Goal: Information Seeking & Learning: Learn about a topic

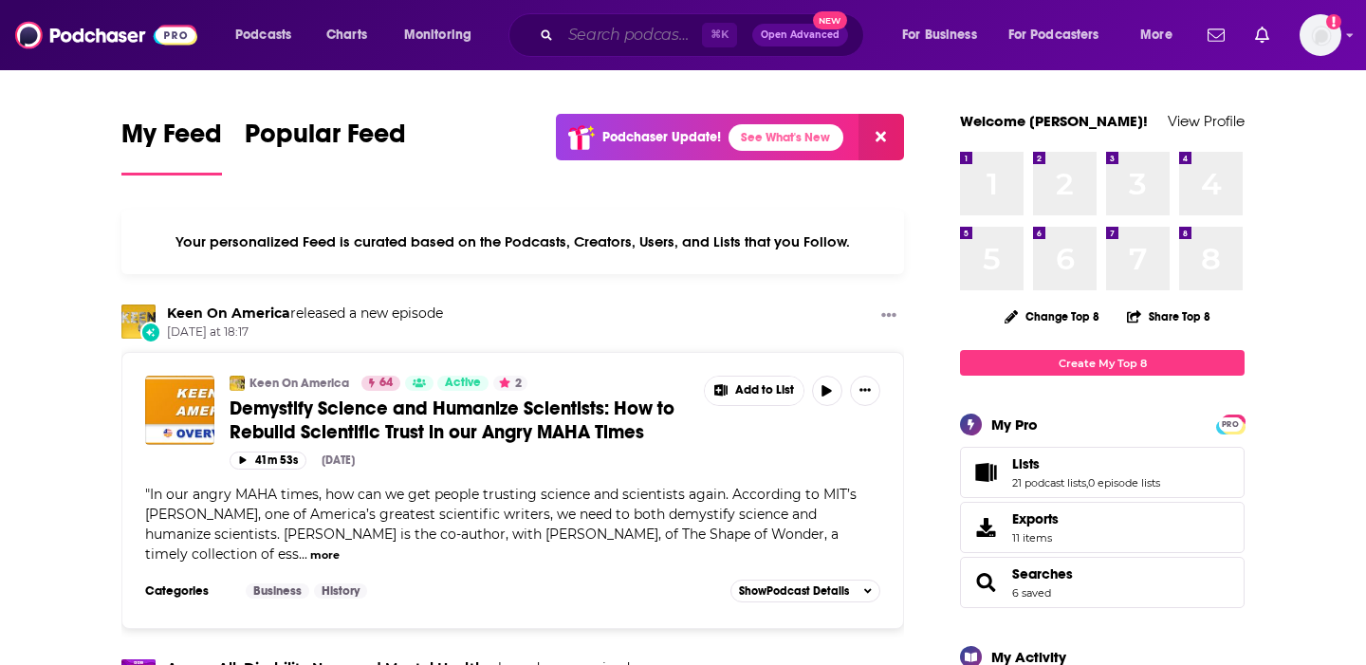
click at [638, 36] on input "Search podcasts, credits, & more..." at bounding box center [630, 35] width 141 height 30
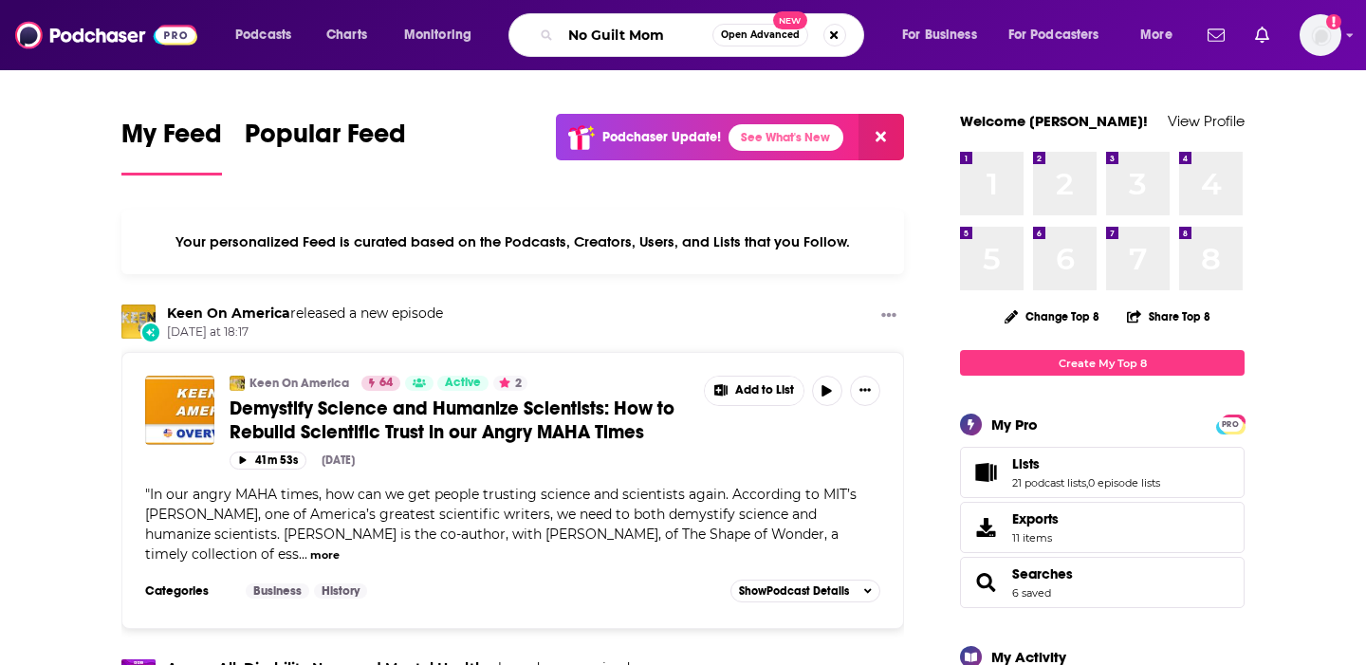
type input "No Guilt Mom"
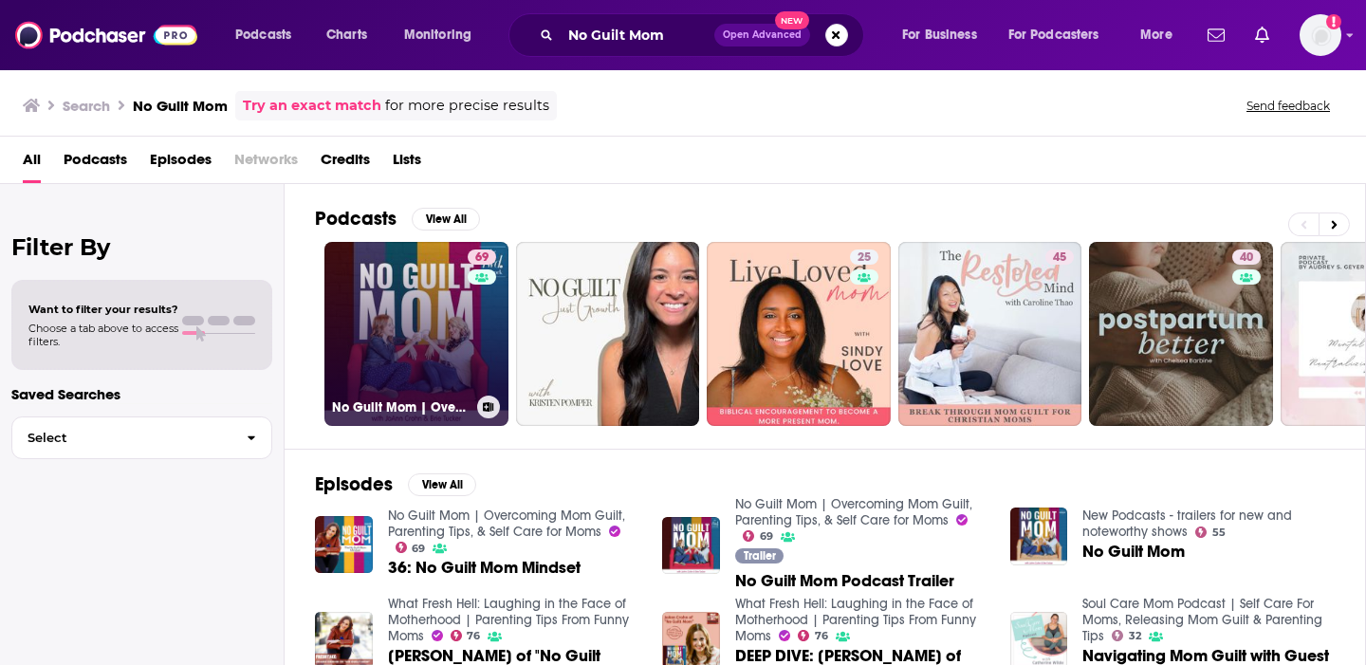
click at [384, 340] on link "69 No Guilt Mom | Overcoming Mom Guilt, Parenting Tips, & Self Care for Moms" at bounding box center [416, 334] width 184 height 184
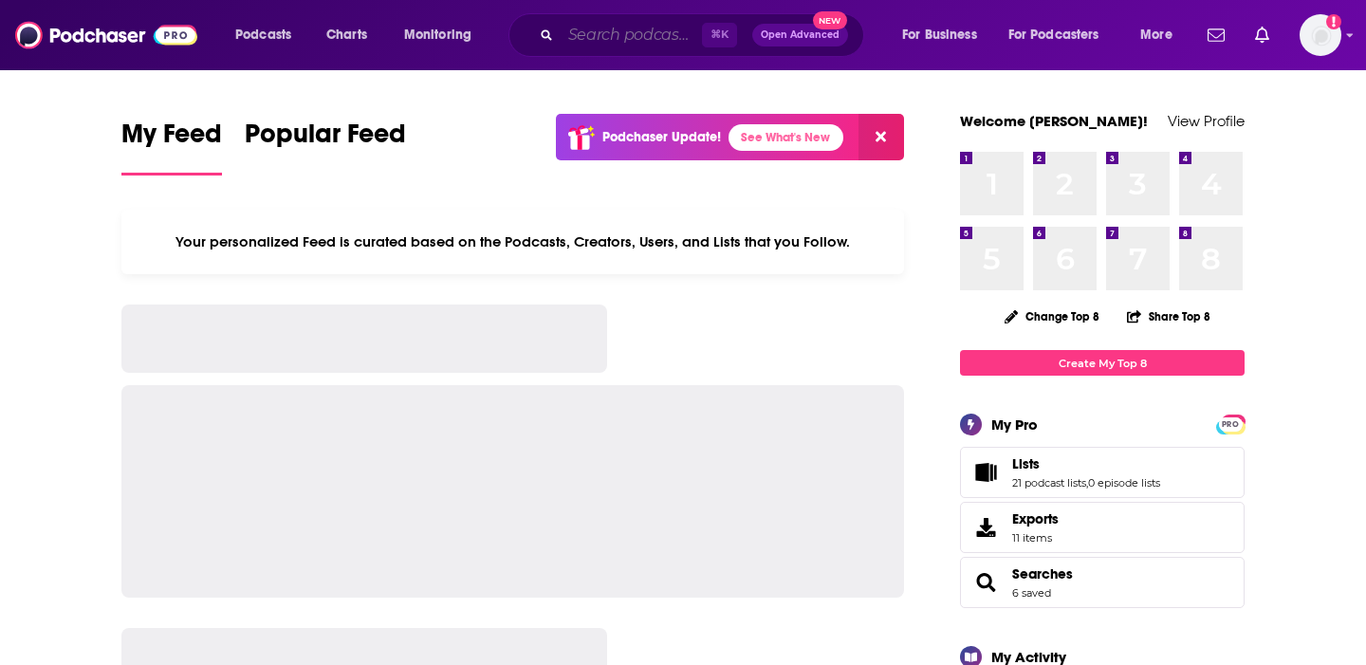
click at [620, 44] on input "Search podcasts, credits, & more..." at bounding box center [630, 35] width 141 height 30
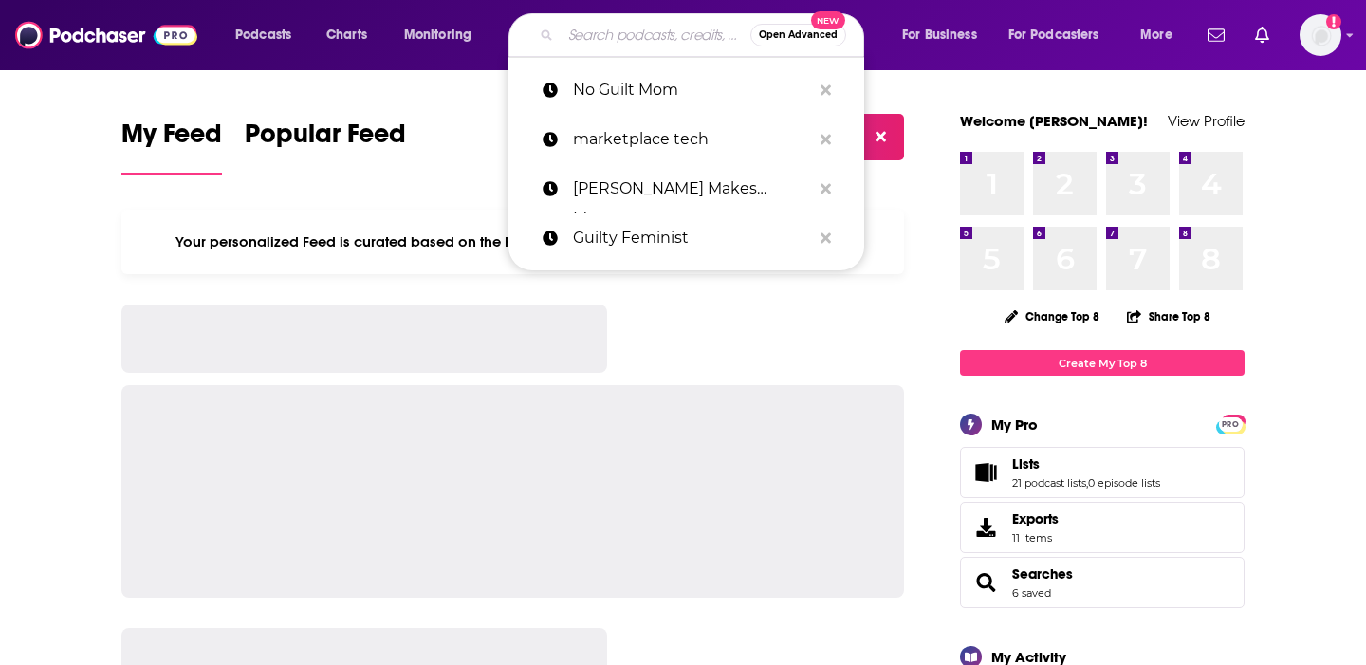
paste input "Wonder of Parenting Podcast"
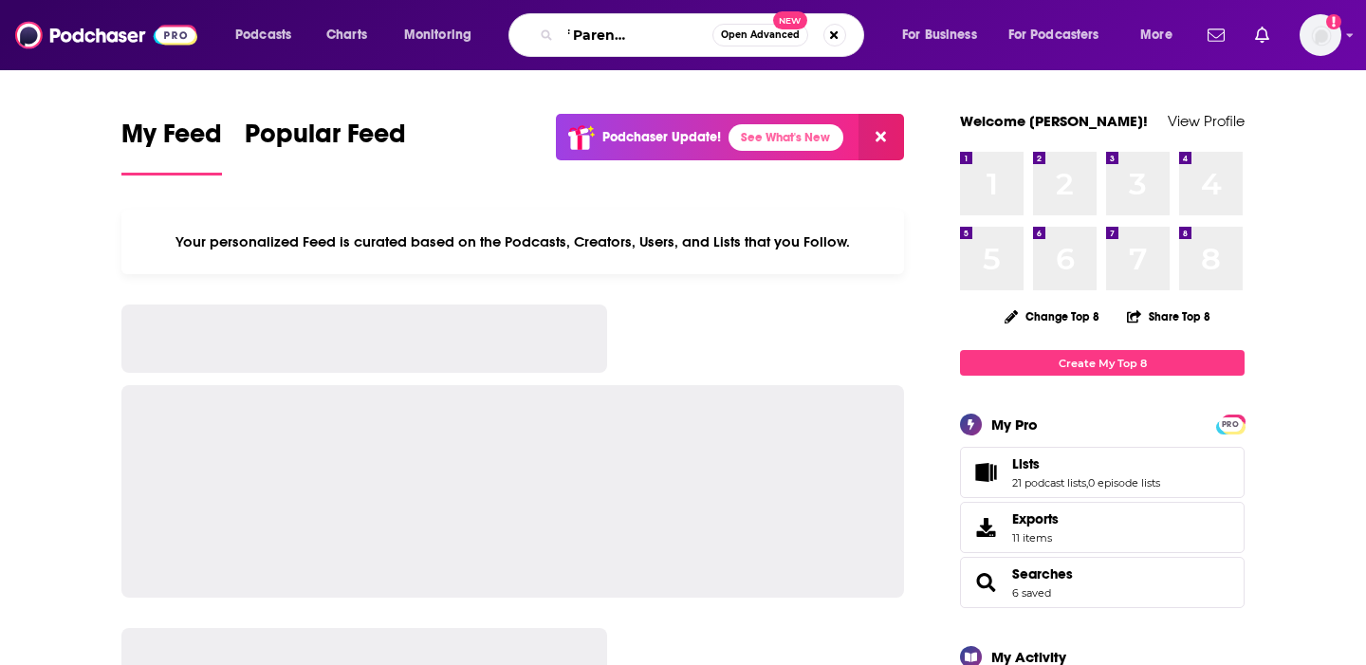
type input "Wonder of Parenting Podcast"
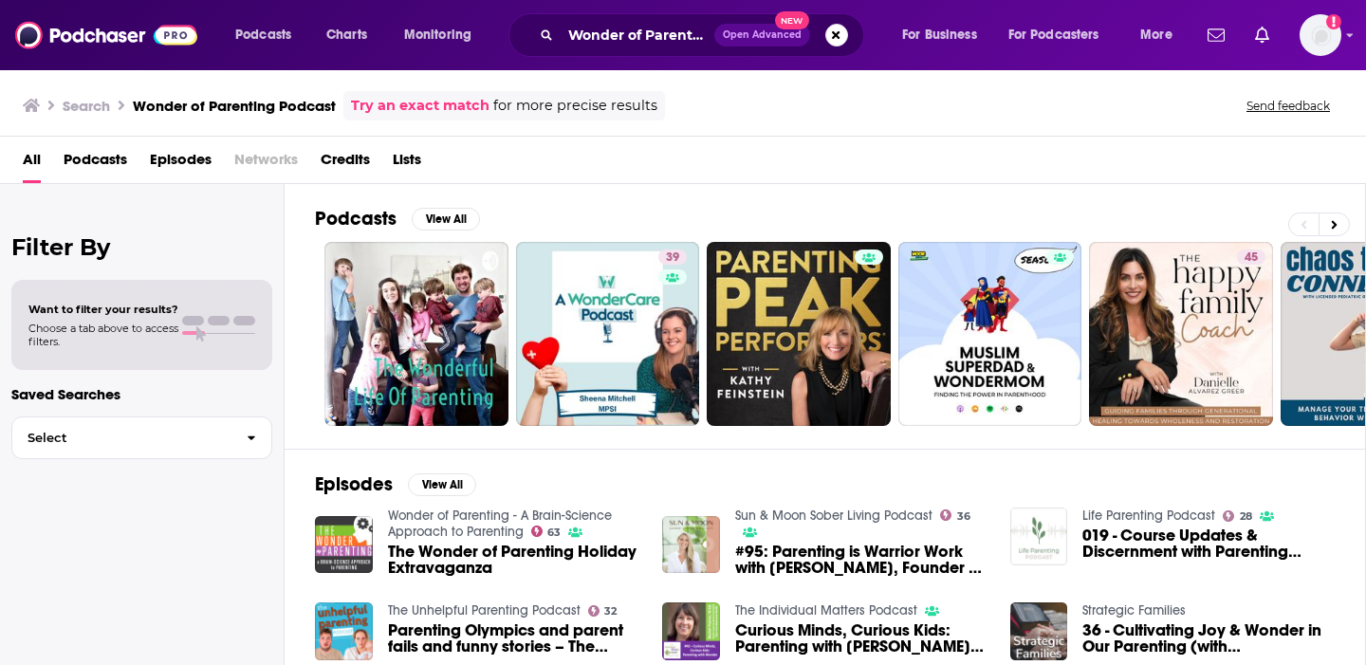
click at [500, 513] on link "Wonder of Parenting - A Brain-Science Approach to Parenting" at bounding box center [500, 523] width 224 height 32
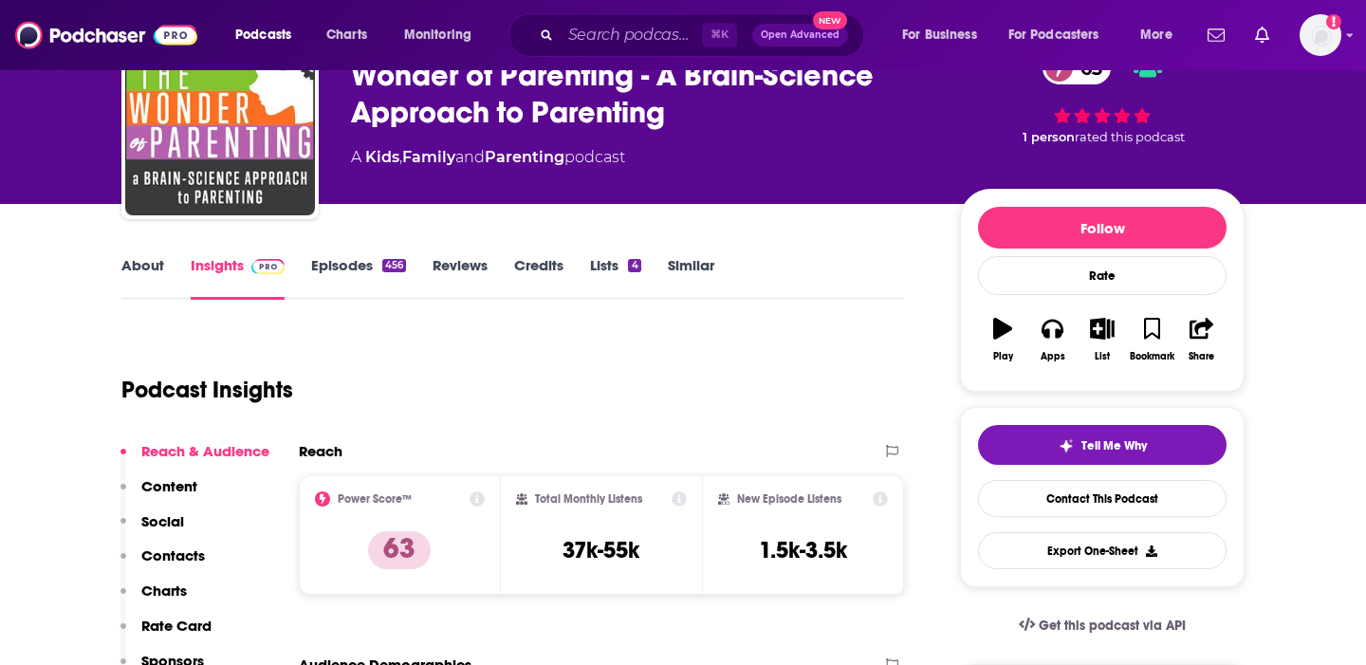
scroll to position [101, 0]
